Goal: Information Seeking & Learning: Learn about a topic

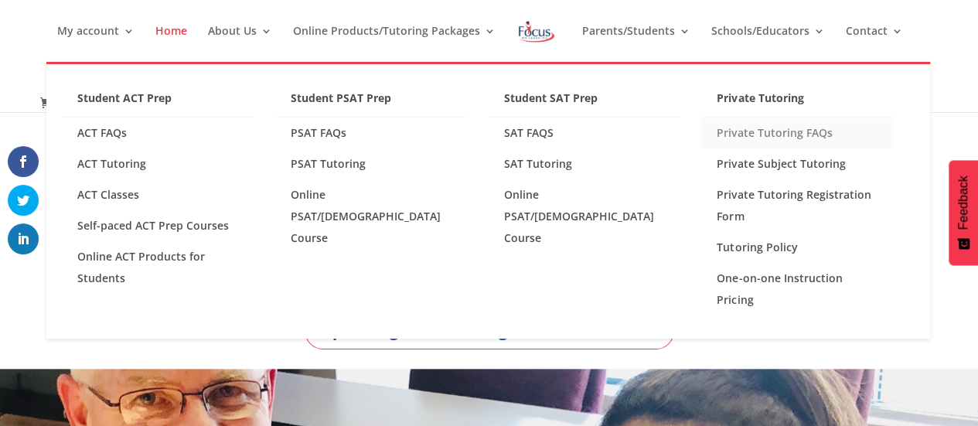
click at [775, 125] on link "Private Tutoring FAQs" at bounding box center [797, 133] width 192 height 31
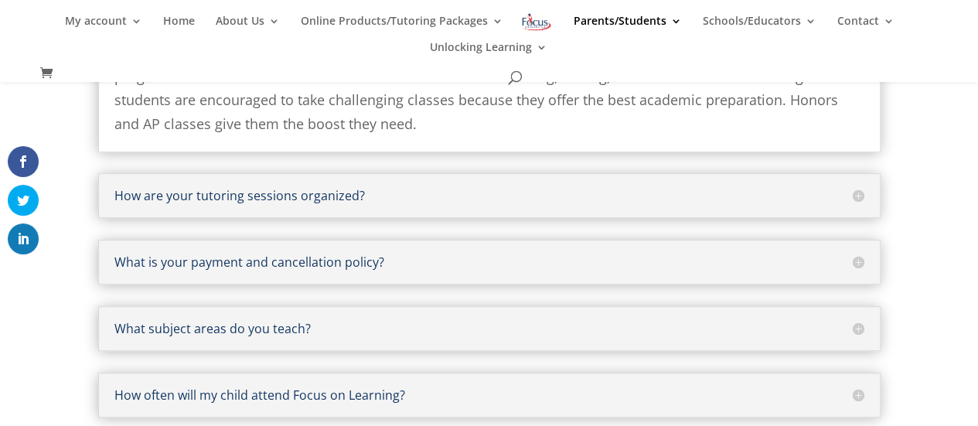
scroll to position [390, 0]
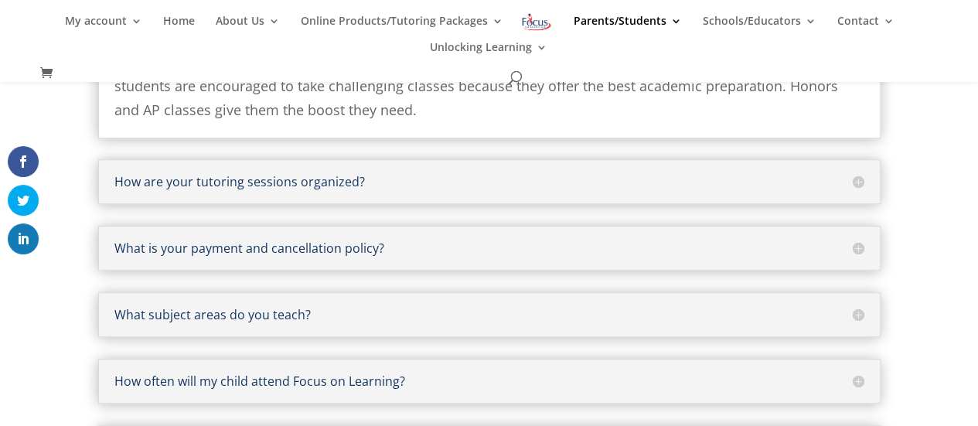
click at [534, 173] on div "How are your tutoring sessions organized? All tutoring sessions are one-on-one …" at bounding box center [489, 181] width 783 height 45
click at [855, 186] on h5 "How are your tutoring sessions organized?" at bounding box center [489, 182] width 750 height 12
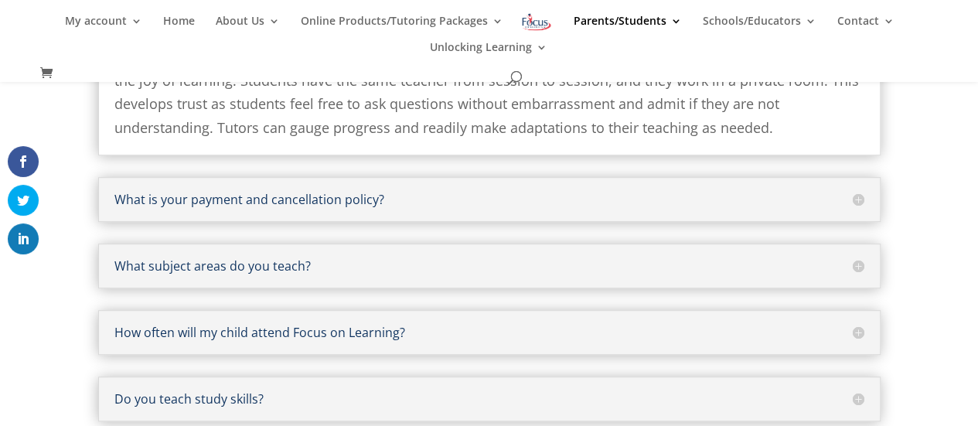
scroll to position [387, 0]
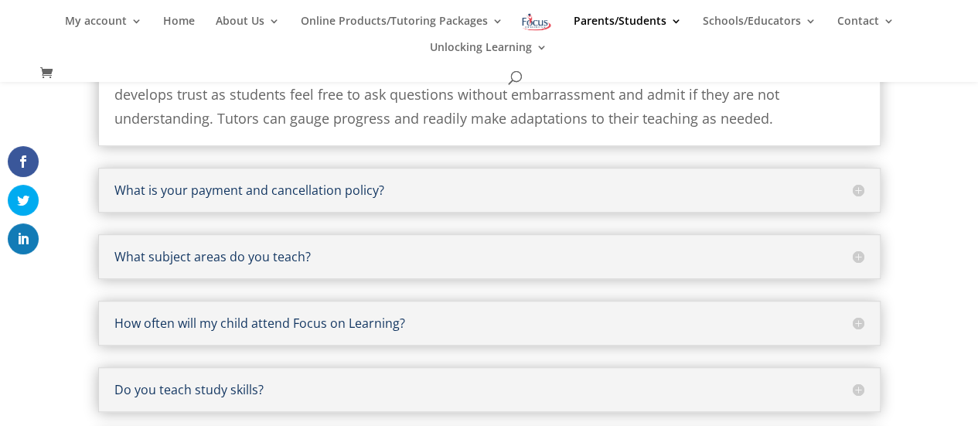
click at [862, 186] on h5 "What is your payment and cancellation policy?" at bounding box center [489, 190] width 750 height 12
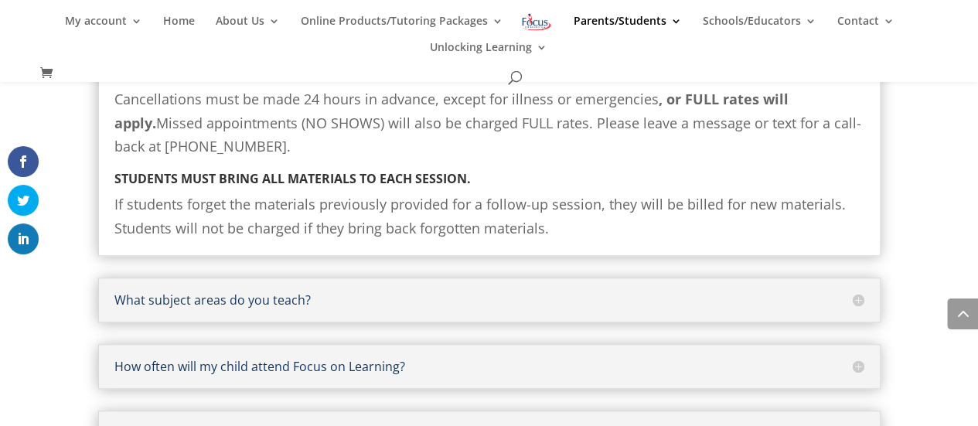
scroll to position [647, 0]
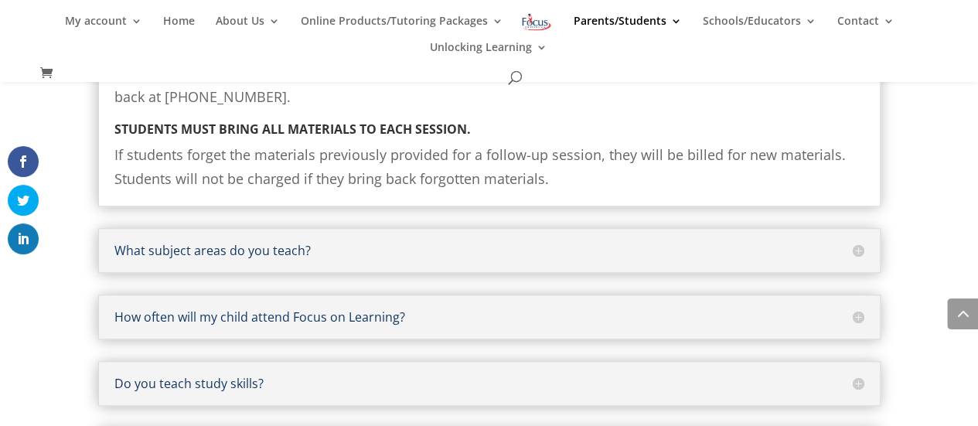
click at [859, 252] on h5 "What subject areas do you teach?" at bounding box center [489, 250] width 750 height 12
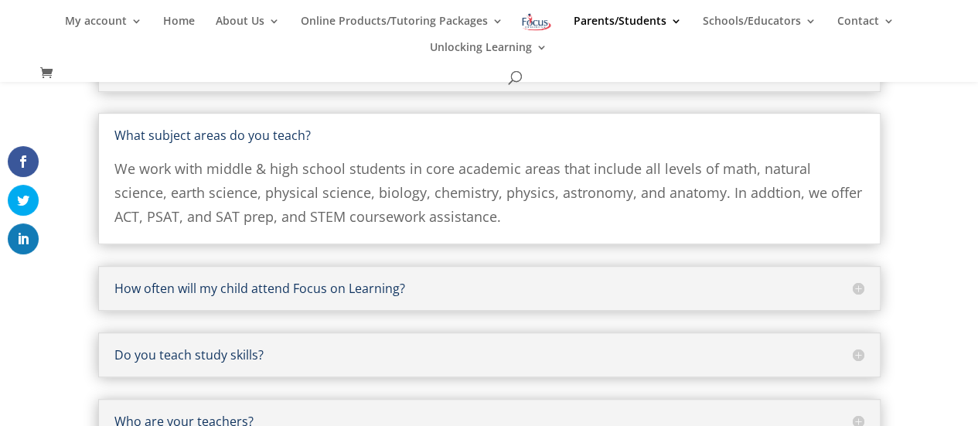
scroll to position [341, 0]
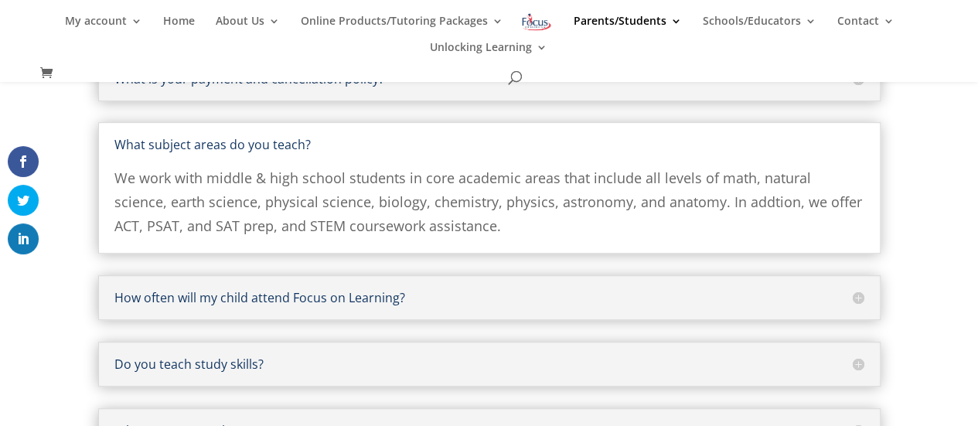
click at [857, 295] on h5 "How often will my child attend Focus on Learning?" at bounding box center [489, 298] width 750 height 12
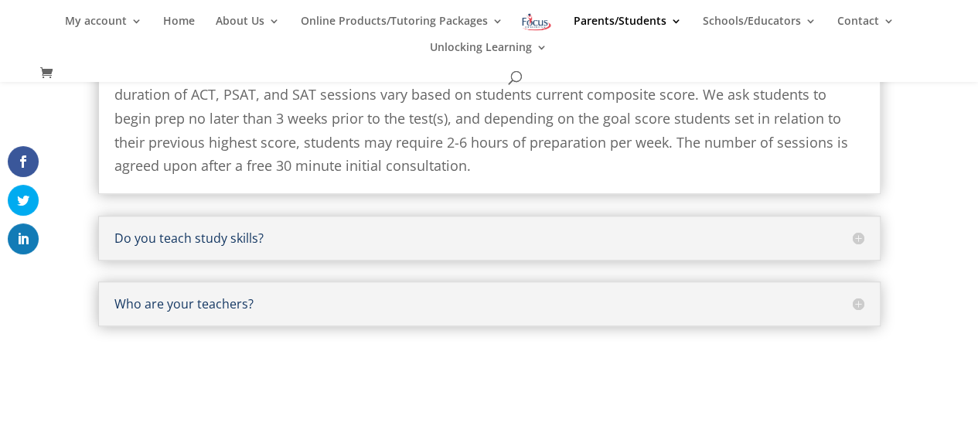
scroll to position [545, 0]
